Goal: Task Accomplishment & Management: Manage account settings

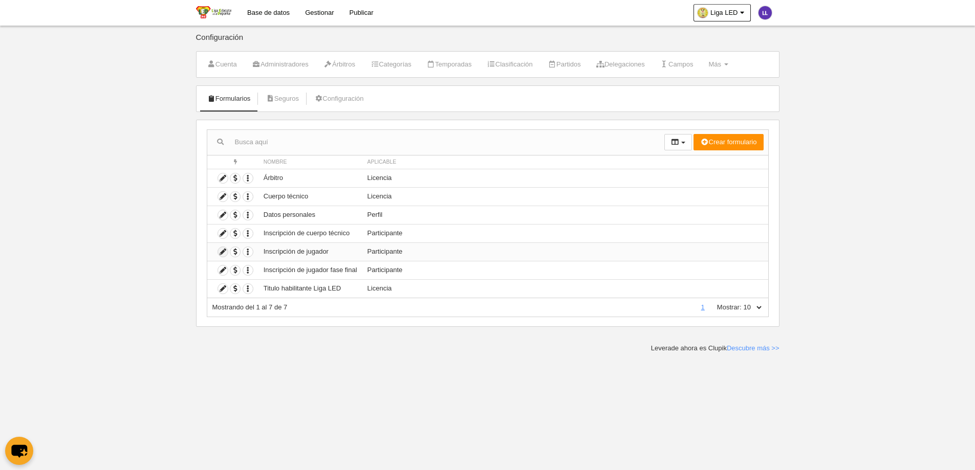
click at [222, 252] on icon at bounding box center [223, 252] width 10 height 10
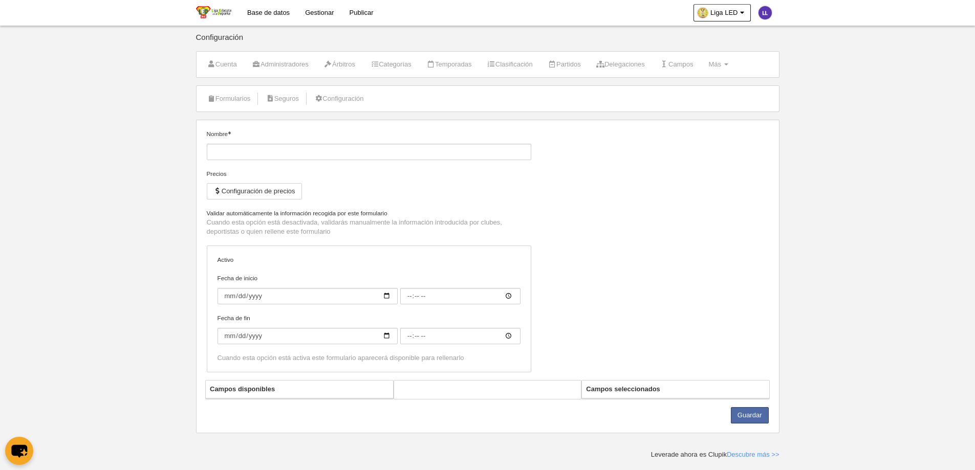
type input "Inscripción de jugador"
checkbox input "true"
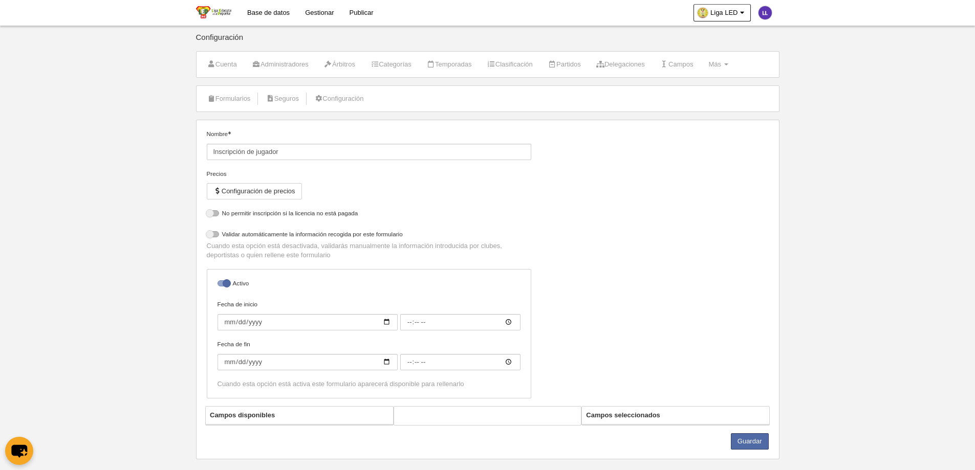
select select "selected"
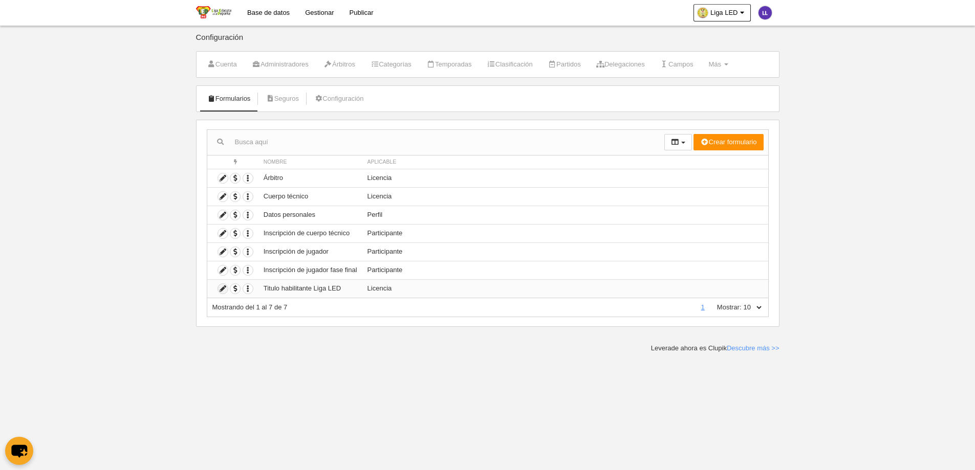
click at [220, 291] on icon at bounding box center [223, 289] width 10 height 10
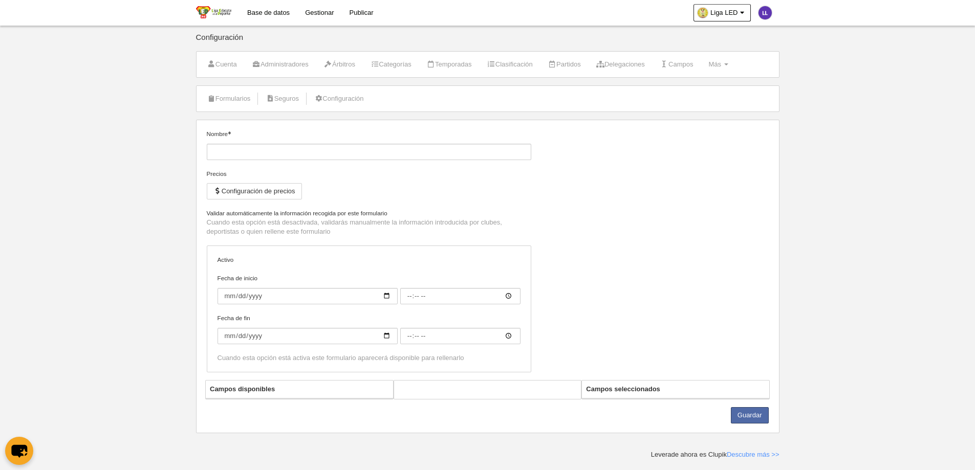
type input "Titulo habilitante Liga LED"
checkbox input "true"
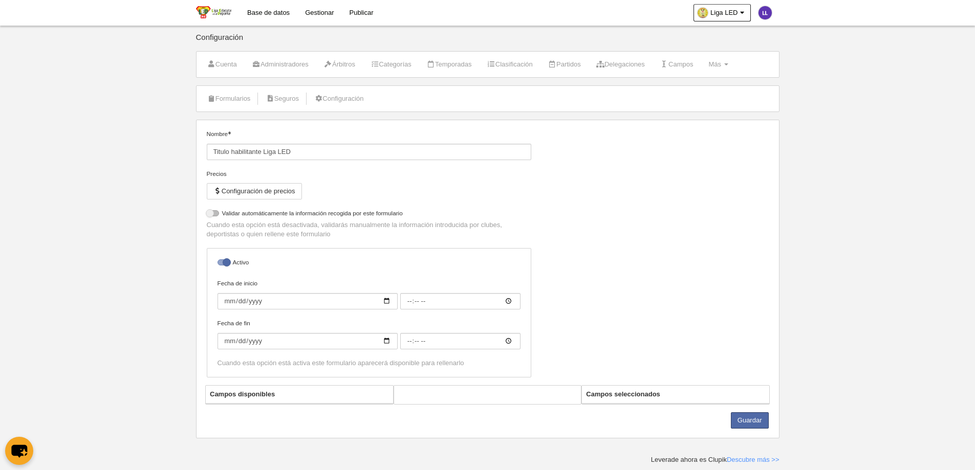
select select "selected"
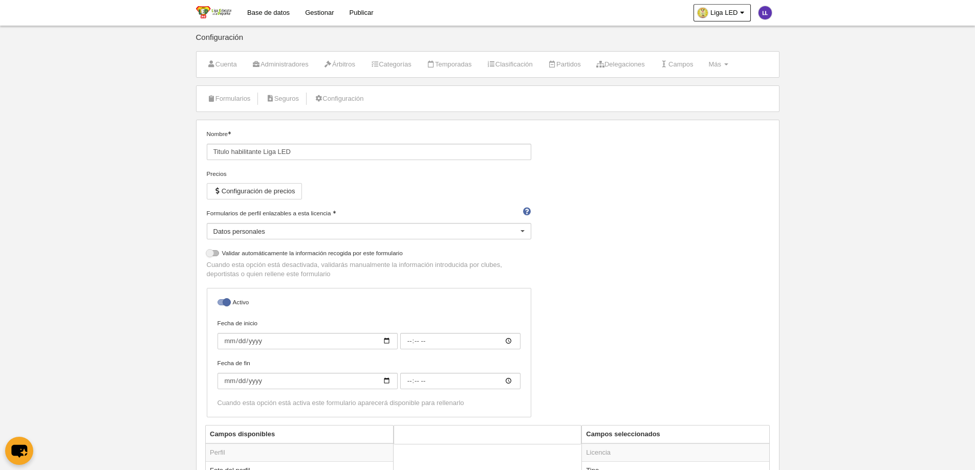
click at [270, 8] on link "Base de datos" at bounding box center [269, 13] width 58 height 26
